Goal: Find specific page/section: Find specific page/section

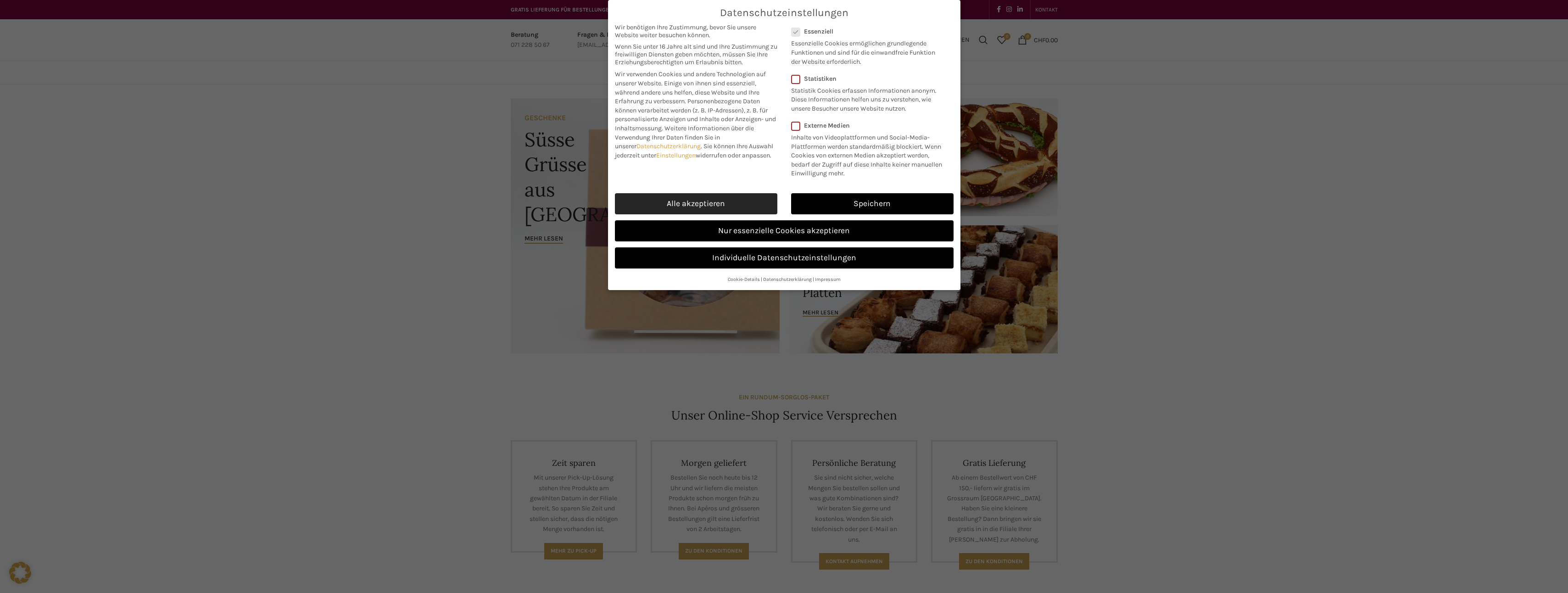
click at [733, 204] on link "Alle akzeptieren" at bounding box center [696, 204] width 163 height 21
checkbox input "true"
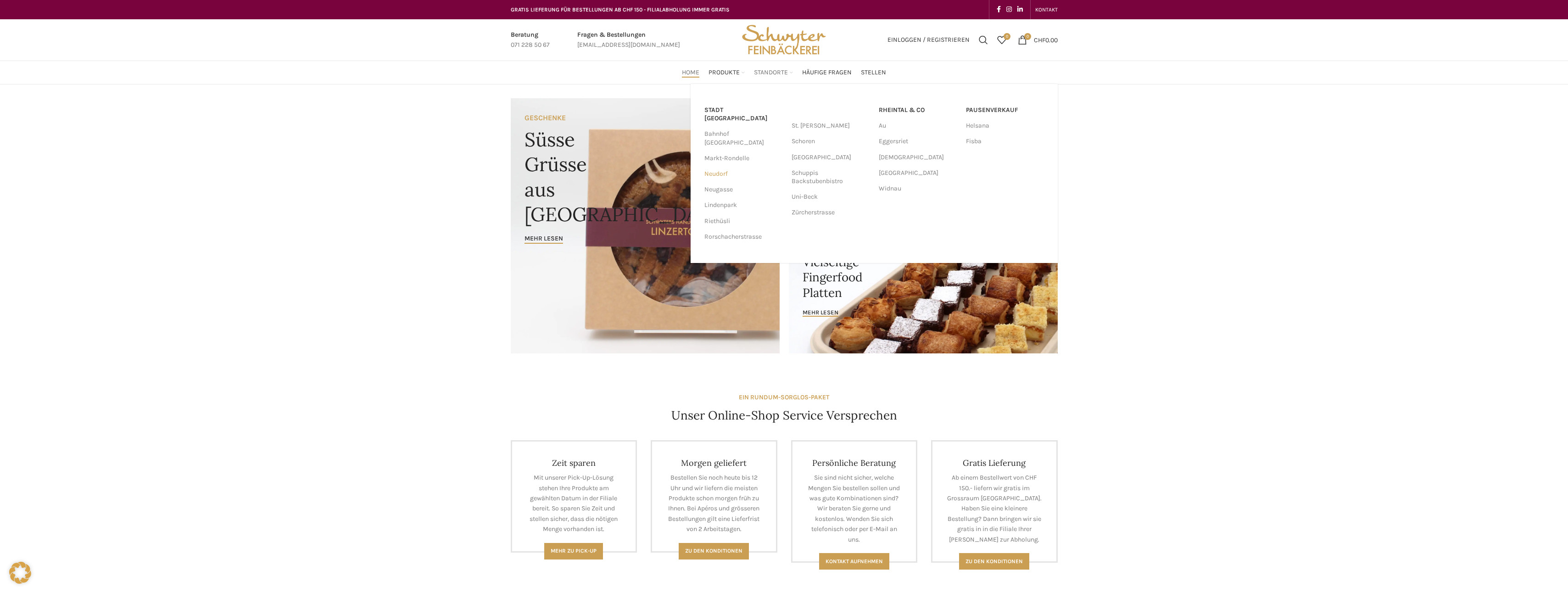
click at [711, 166] on link "Neudorf" at bounding box center [743, 174] width 78 height 16
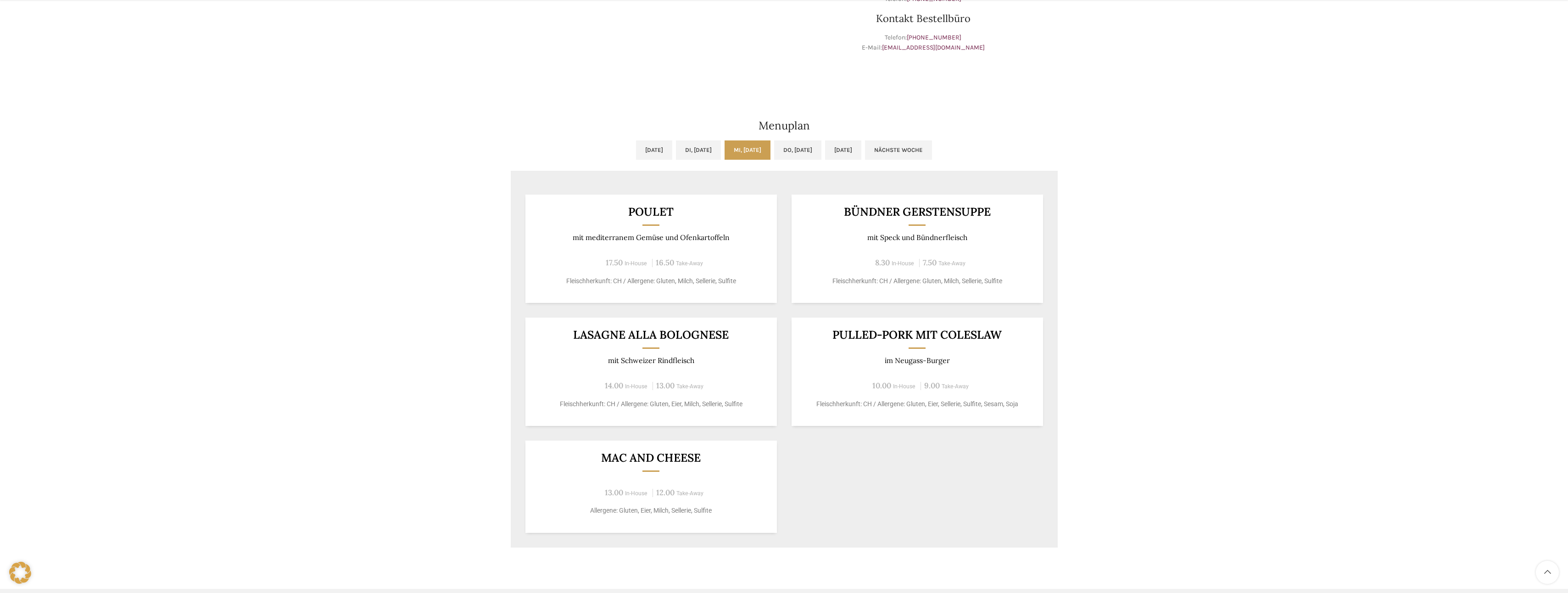
scroll to position [367, 0]
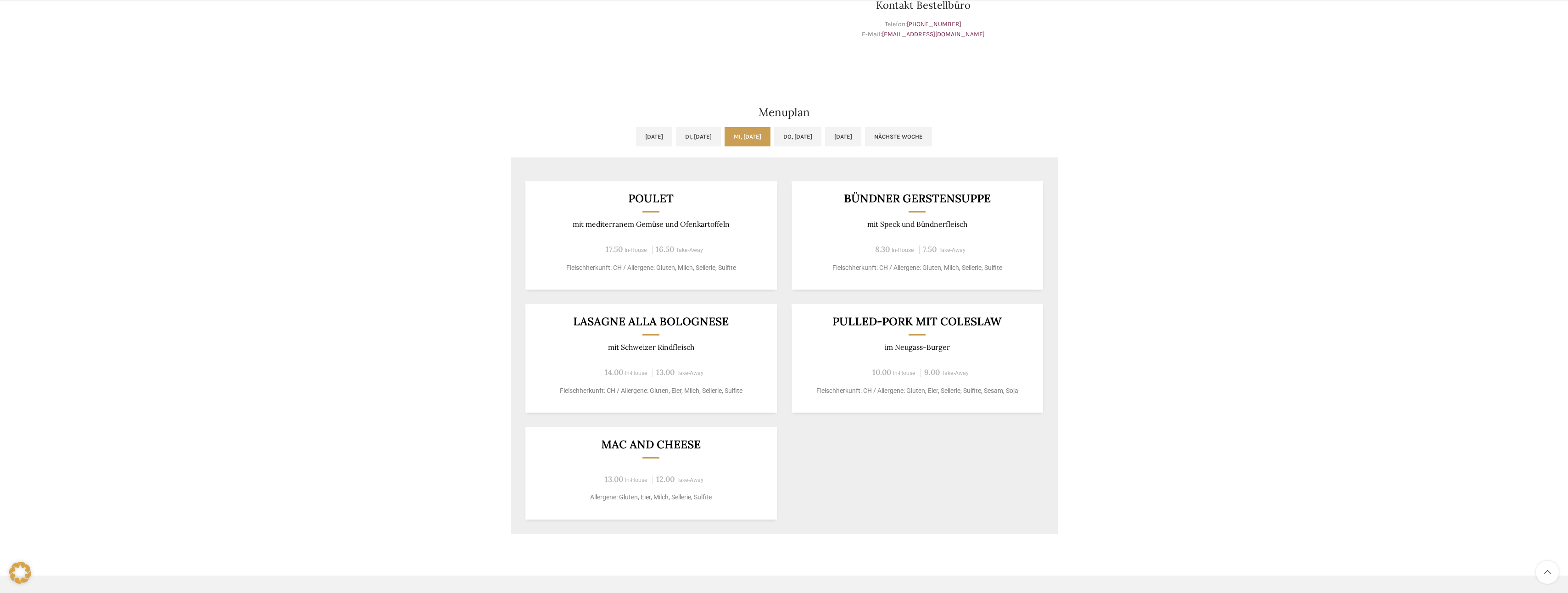
click at [1102, 225] on div "Neudorf [PERSON_NAME] & Café Wochentag ÖFFNUNGSZEITEN [PERSON_NAME] 06:30 - 18:…" at bounding box center [784, 137] width 1568 height 840
